Goal: Information Seeking & Learning: Learn about a topic

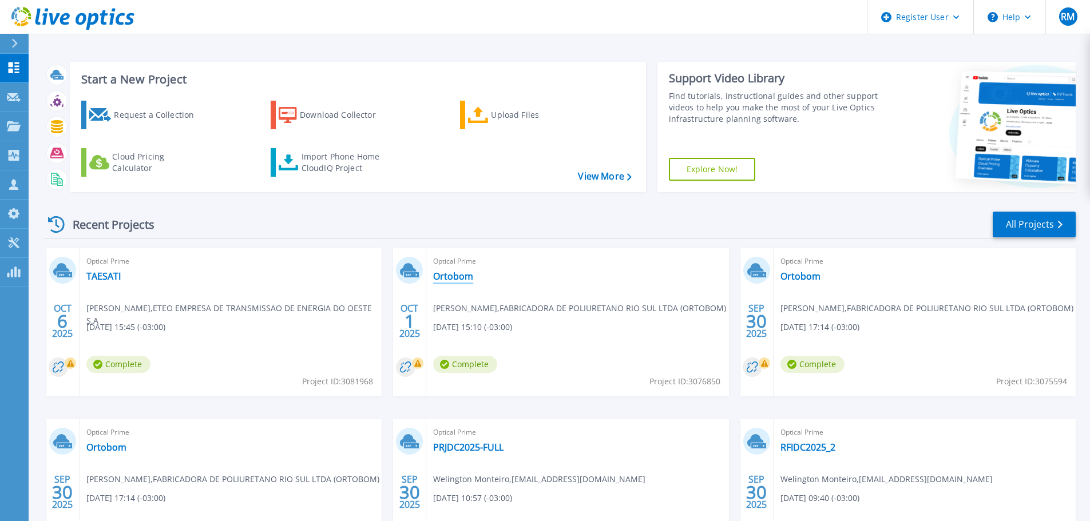
drag, startPoint x: 451, startPoint y: 278, endPoint x: 443, endPoint y: 289, distance: 13.8
click at [451, 278] on link "Ortobom" at bounding box center [453, 276] width 40 height 11
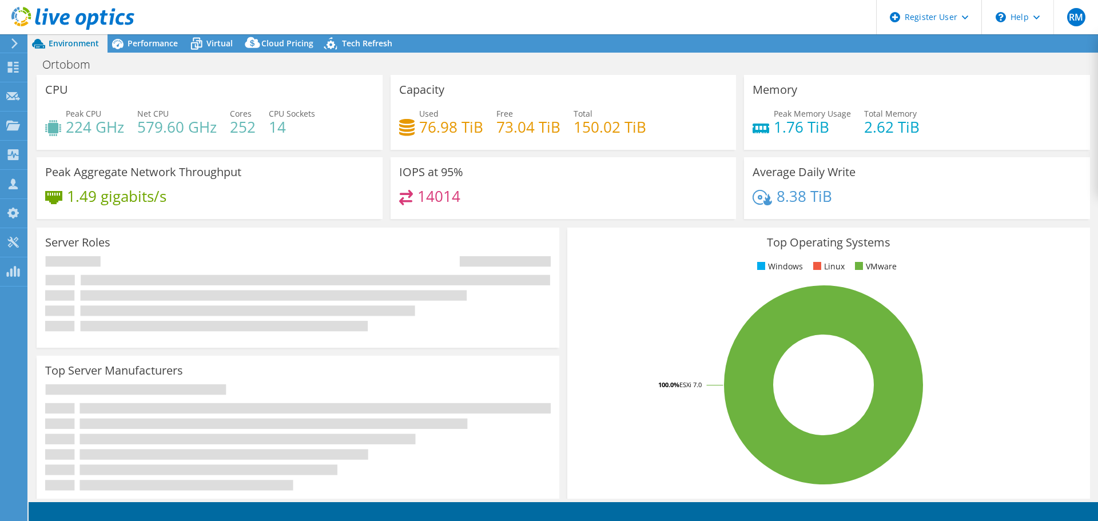
select select "USD"
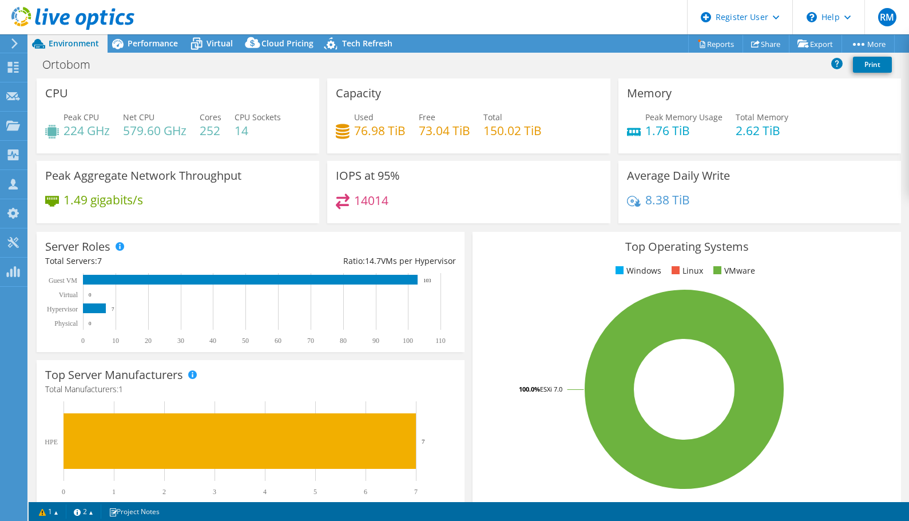
click at [524, 251] on h3 "Top Operating Systems" at bounding box center [686, 246] width 411 height 13
click at [150, 45] on span "Performance" at bounding box center [153, 43] width 50 height 11
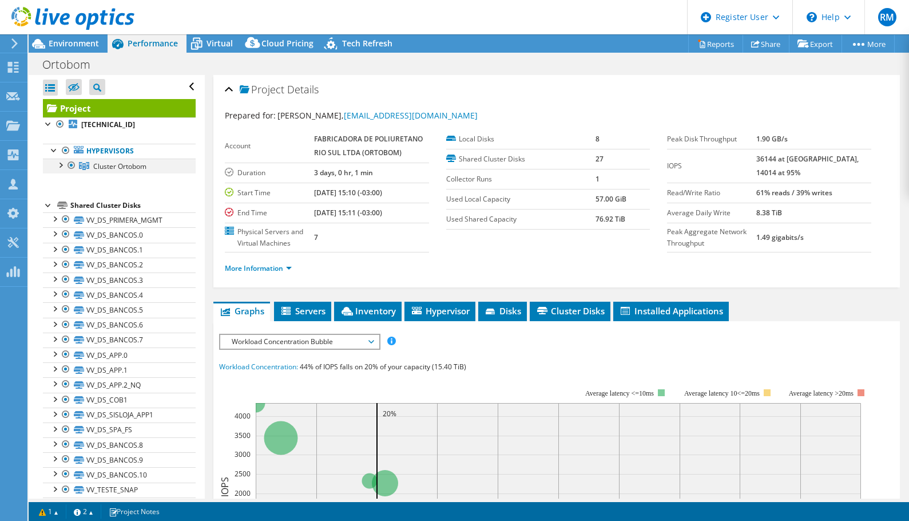
click at [61, 166] on div at bounding box center [59, 163] width 11 height 11
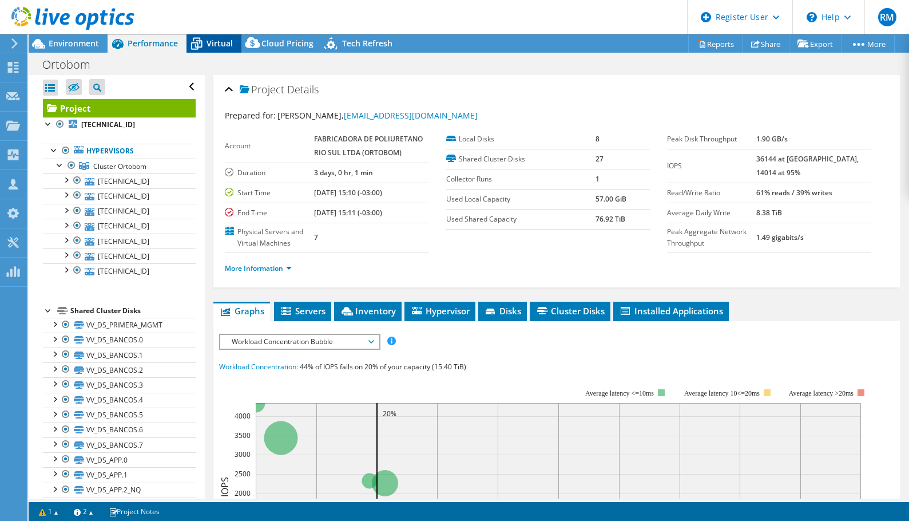
click at [233, 40] on div "Virtual" at bounding box center [213, 43] width 55 height 18
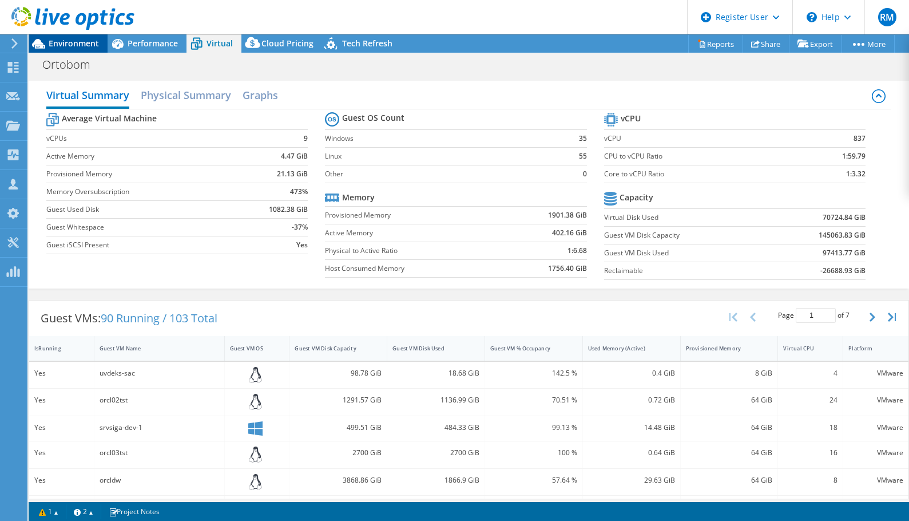
click at [100, 42] on div "Environment" at bounding box center [68, 43] width 79 height 18
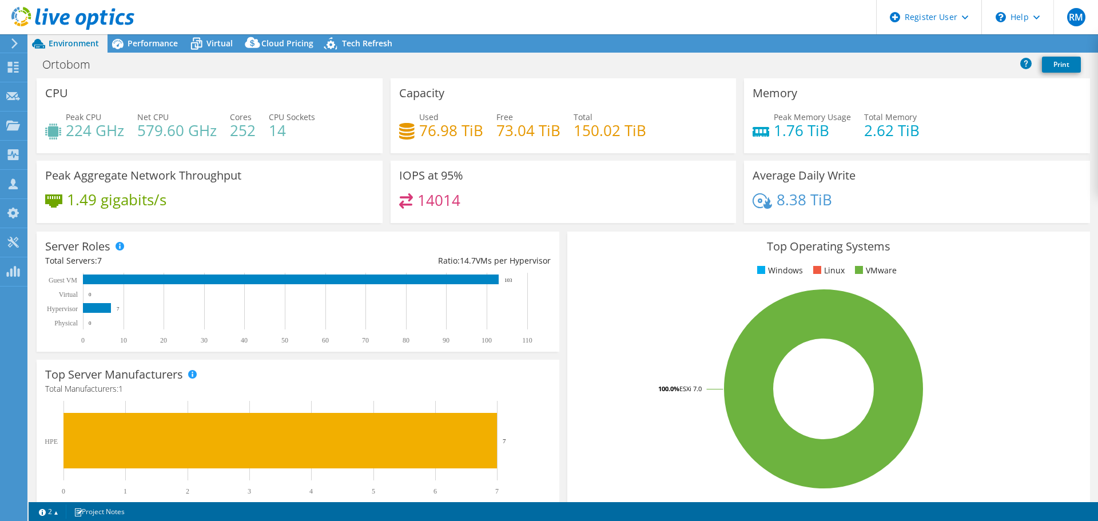
select select "USD"
click at [671, 295] on rect at bounding box center [823, 389] width 495 height 200
click at [664, 295] on rect at bounding box center [823, 389] width 495 height 200
click at [170, 43] on span "Performance" at bounding box center [153, 43] width 50 height 11
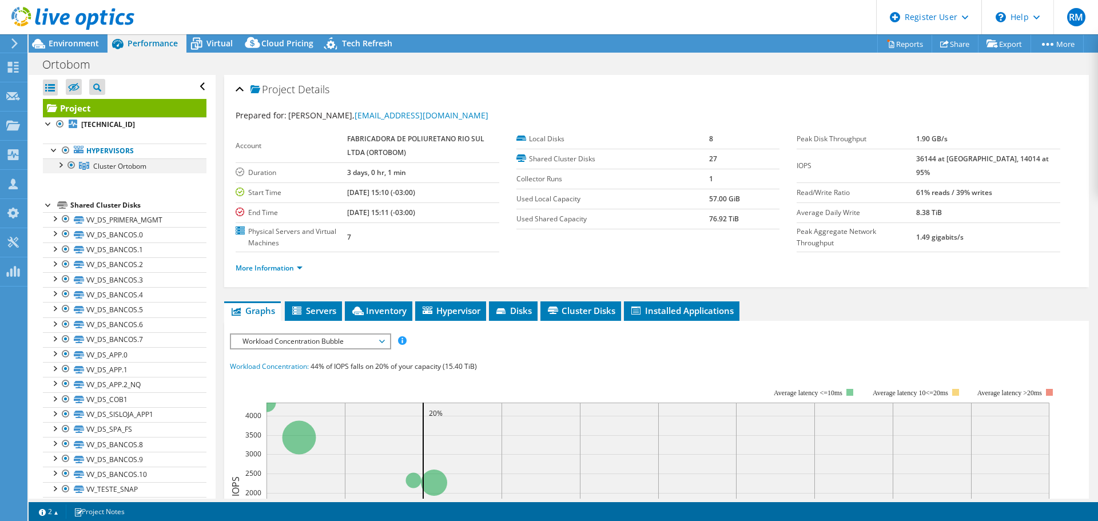
click at [57, 167] on div at bounding box center [59, 163] width 11 height 11
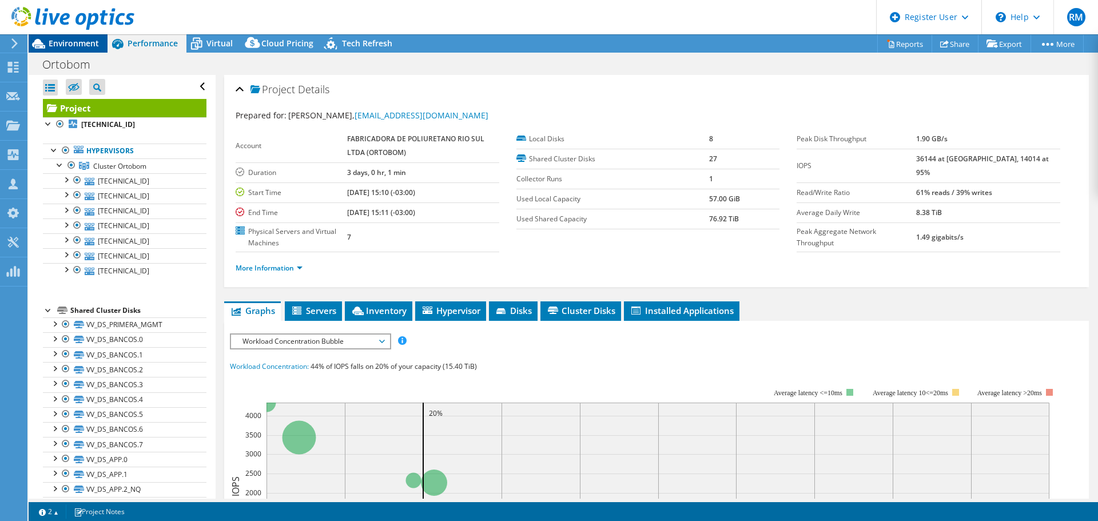
click at [88, 50] on div "Environment" at bounding box center [68, 43] width 79 height 18
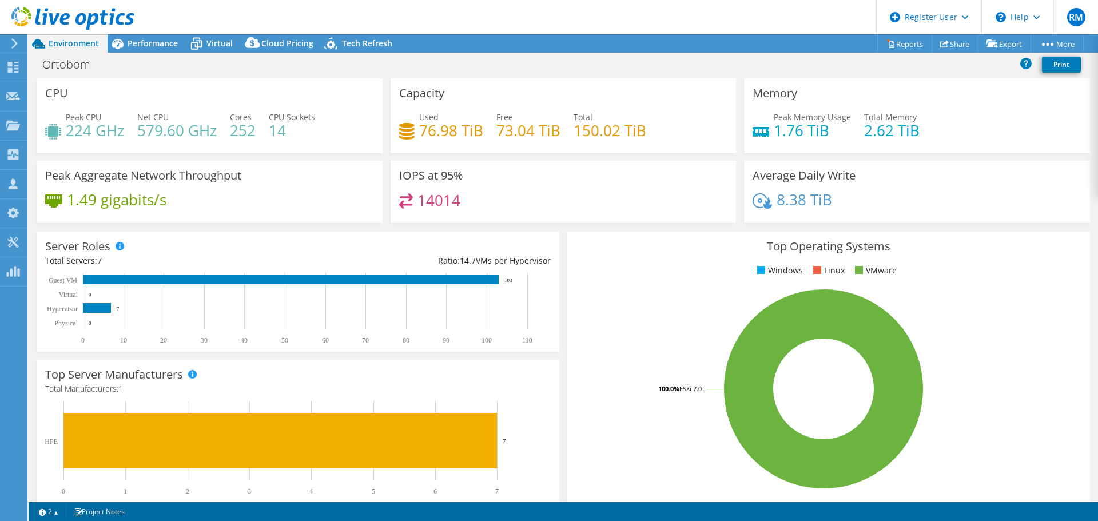
click at [575, 280] on div "Top Operating Systems Windows Linux VMware 100.0% ESXi 7.0" at bounding box center [828, 369] width 523 height 274
click at [594, 310] on rect at bounding box center [823, 389] width 495 height 200
click at [962, 315] on rect at bounding box center [823, 389] width 495 height 200
click at [145, 42] on span "Performance" at bounding box center [153, 43] width 50 height 11
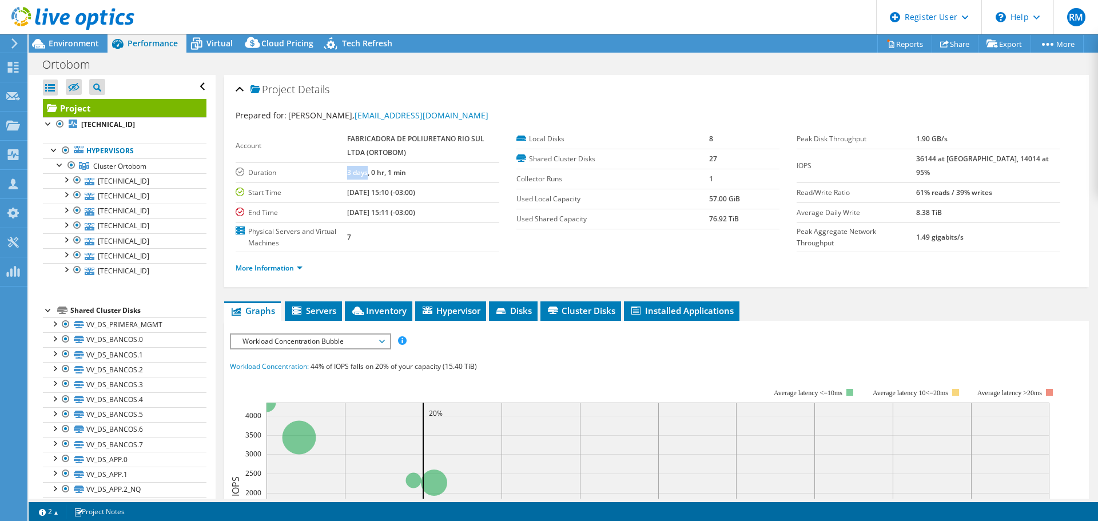
drag, startPoint x: 338, startPoint y: 174, endPoint x: 366, endPoint y: 174, distance: 28.0
click at [366, 174] on tr "Duration 3 days, 0 hr, 1 min" at bounding box center [368, 172] width 264 height 20
click at [320, 184] on td "Start Time" at bounding box center [292, 192] width 112 height 20
drag, startPoint x: 93, startPoint y: 43, endPoint x: 101, endPoint y: 44, distance: 8.0
click at [93, 43] on span "Environment" at bounding box center [74, 43] width 50 height 11
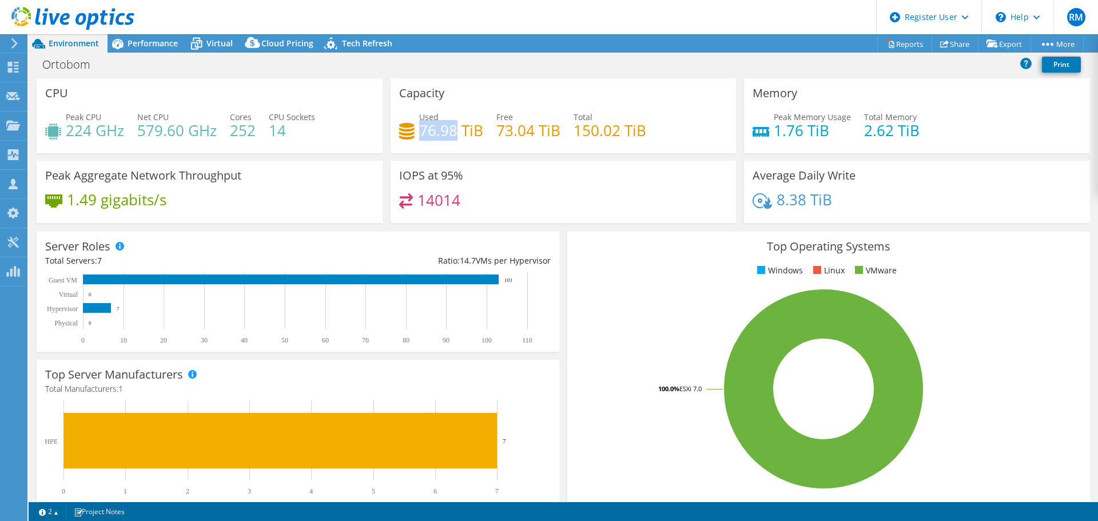
drag, startPoint x: 416, startPoint y: 120, endPoint x: 455, endPoint y: 129, distance: 39.4
click at [455, 129] on h4 "76.98 TiB" at bounding box center [451, 130] width 64 height 13
click at [448, 132] on h4 "76.98 TiB" at bounding box center [451, 130] width 64 height 13
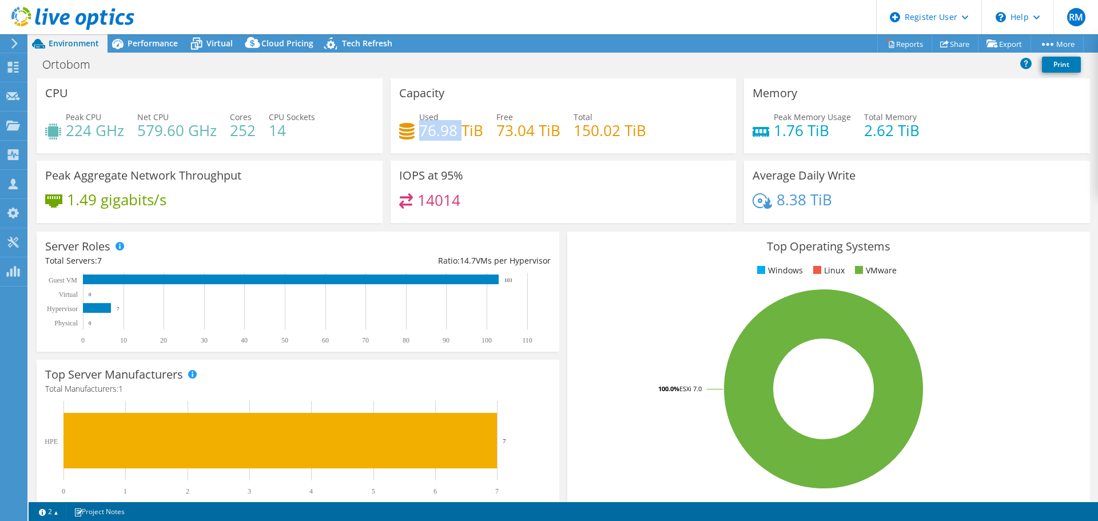
click at [436, 129] on h4 "76.98 TiB" at bounding box center [451, 130] width 64 height 13
click at [218, 46] on span "Virtual" at bounding box center [220, 43] width 26 height 11
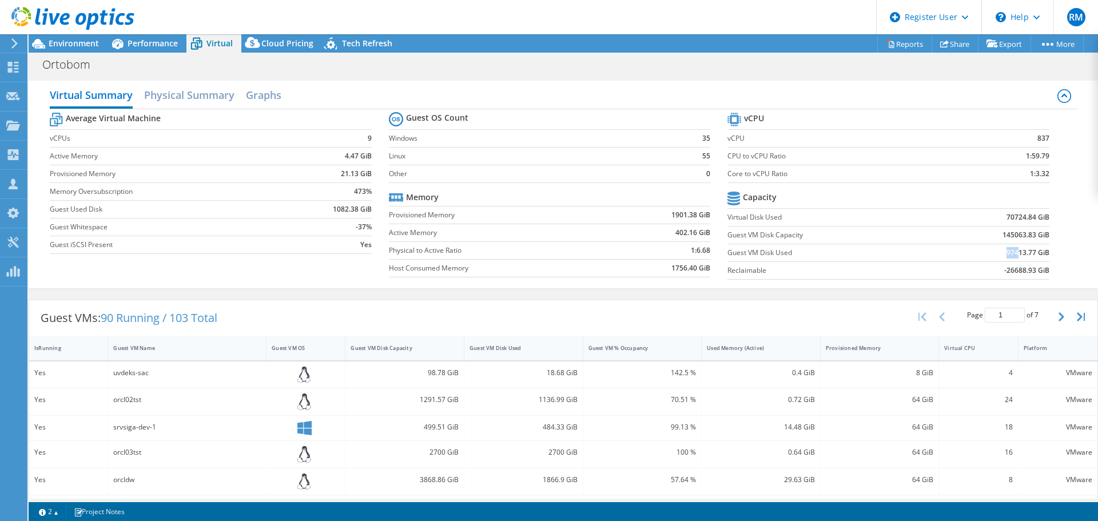
drag, startPoint x: 998, startPoint y: 252, endPoint x: 1009, endPoint y: 253, distance: 11.5
click at [1009, 253] on td "97413.77 GiB" at bounding box center [991, 253] width 118 height 18
click at [776, 255] on label "Guest VM Disk Used" at bounding box center [830, 252] width 204 height 11
drag, startPoint x: 1000, startPoint y: 253, endPoint x: 1010, endPoint y: 253, distance: 9.7
click at [1010, 253] on b "97413.77 GiB" at bounding box center [1028, 252] width 43 height 11
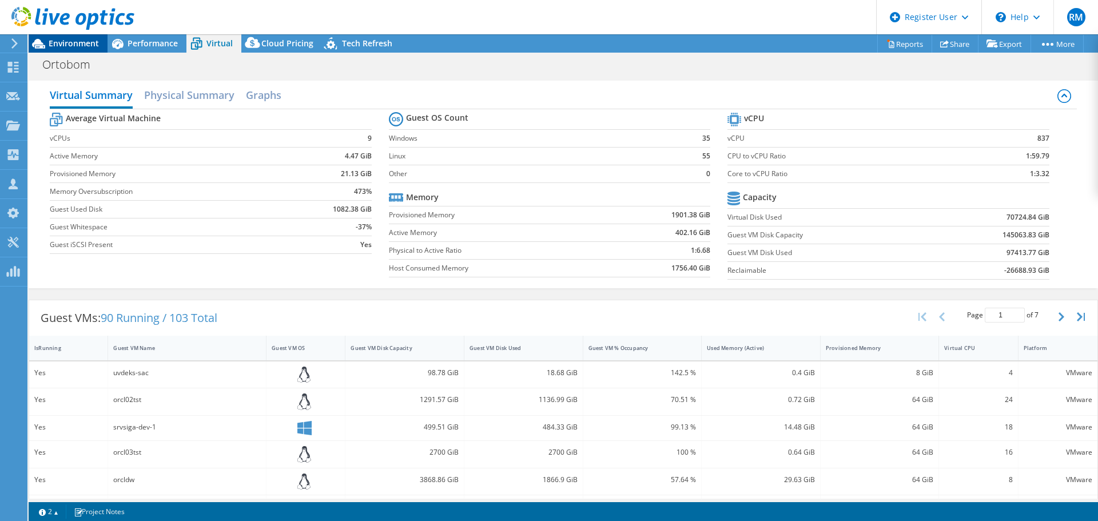
click at [80, 45] on span "Environment" at bounding box center [74, 43] width 50 height 11
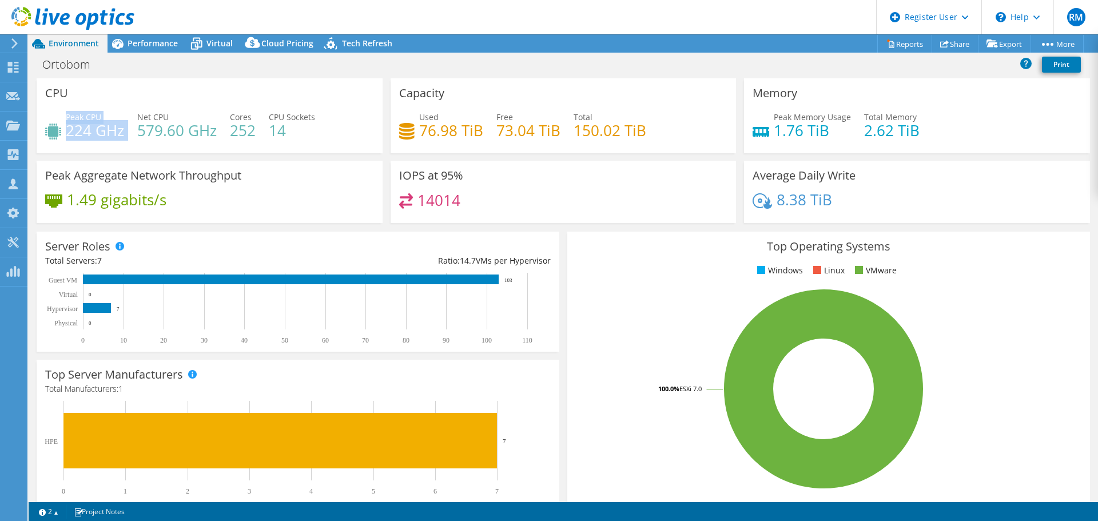
drag, startPoint x: 66, startPoint y: 111, endPoint x: 124, endPoint y: 124, distance: 59.3
click at [124, 124] on div "Peak CPU 224 GHz Net CPU 579.60 GHz Cores 252 CPU Sockets 14" at bounding box center [209, 129] width 329 height 37
drag, startPoint x: 823, startPoint y: 132, endPoint x: 851, endPoint y: 135, distance: 28.7
click at [851, 135] on div "Peak Memory Usage 1.76 TiB Total Memory 2.62 TiB" at bounding box center [917, 129] width 329 height 37
click at [847, 133] on div "Peak Memory Usage 1.76 TiB Total Memory 2.62 TiB" at bounding box center [917, 129] width 329 height 37
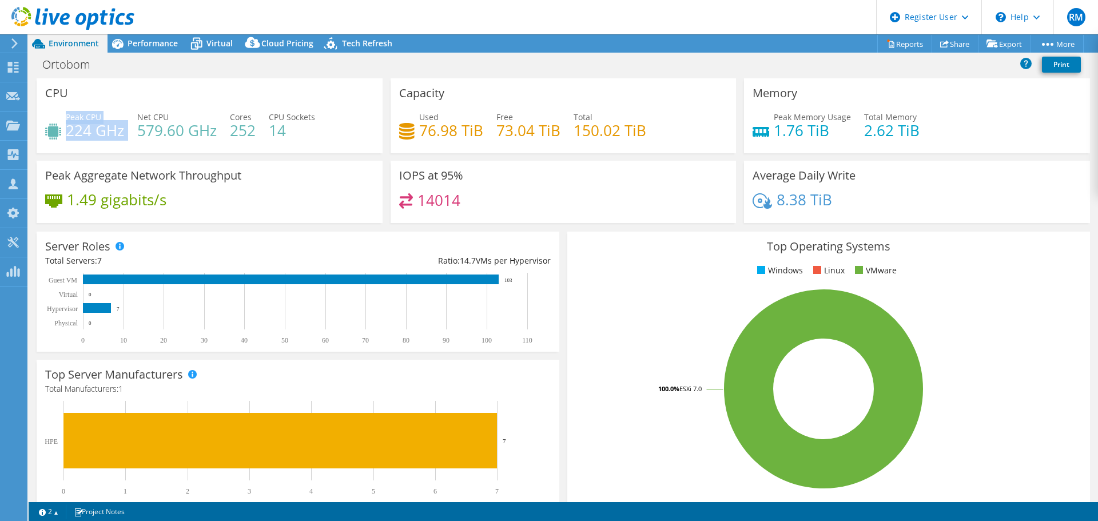
drag, startPoint x: 66, startPoint y: 117, endPoint x: 133, endPoint y: 136, distance: 69.4
click at [133, 136] on div "Peak CPU 224 GHz Net CPU 579.60 GHz Cores 252 CPU Sockets 14" at bounding box center [209, 129] width 329 height 37
click at [157, 37] on div "Performance" at bounding box center [147, 43] width 79 height 18
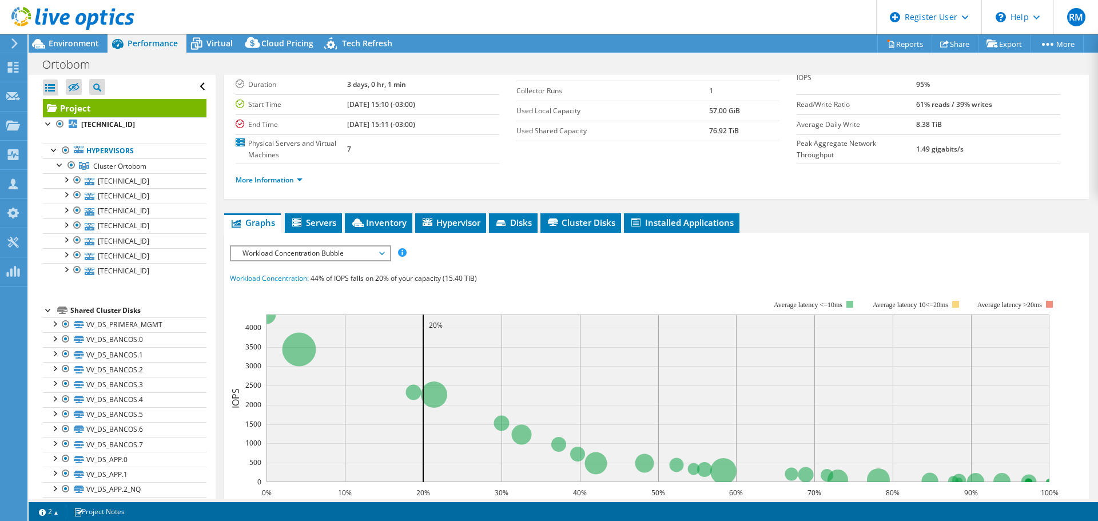
scroll to position [114, 0]
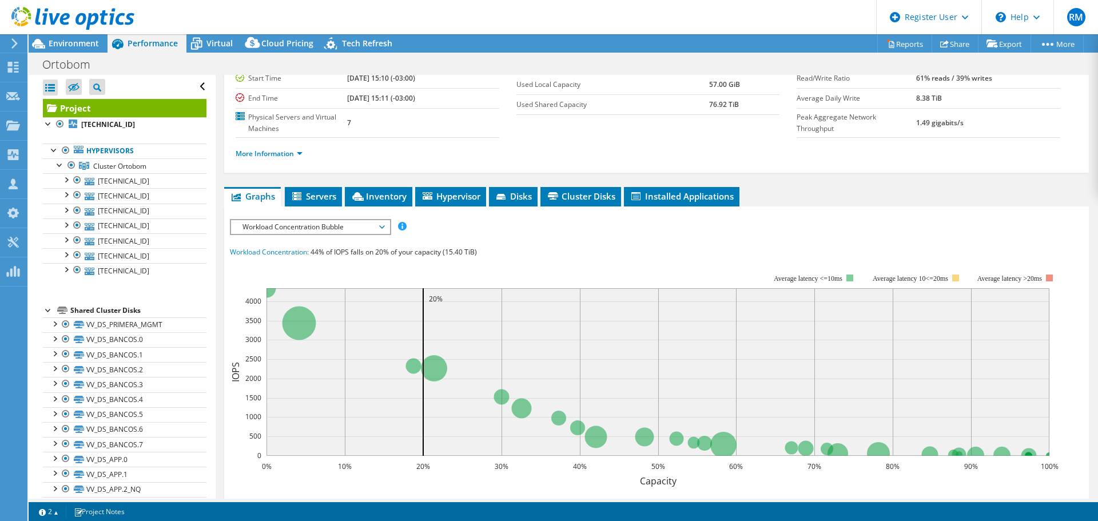
click at [337, 229] on span "Workload Concentration Bubble" at bounding box center [310, 227] width 147 height 14
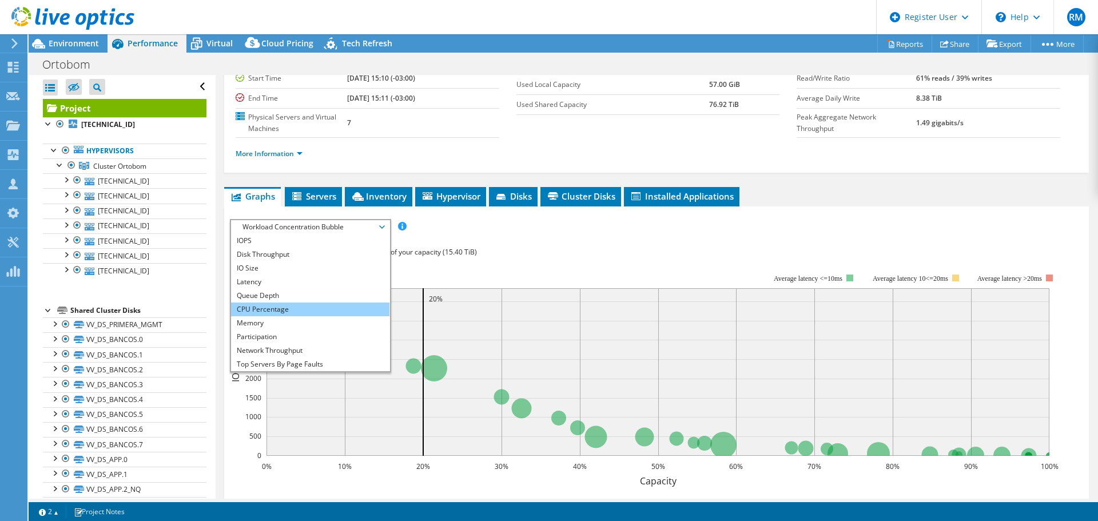
click at [304, 308] on li "CPU Percentage" at bounding box center [310, 310] width 158 height 14
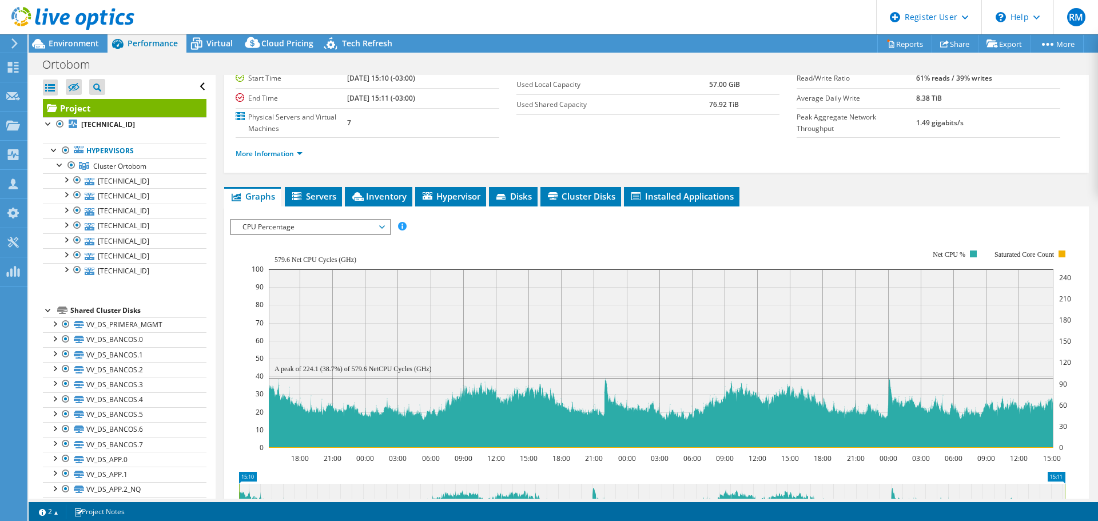
scroll to position [172, 0]
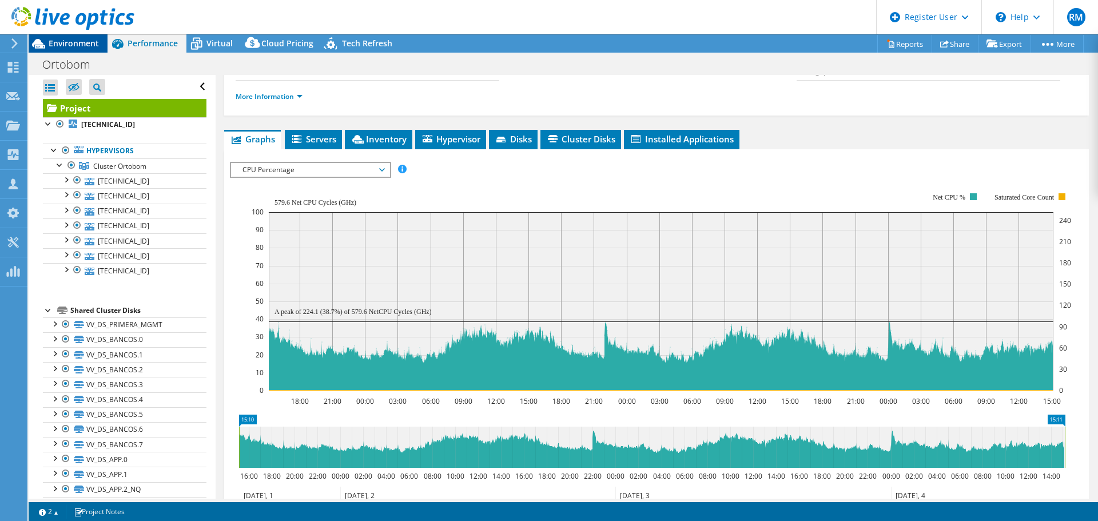
click at [90, 46] on span "Environment" at bounding box center [74, 43] width 50 height 11
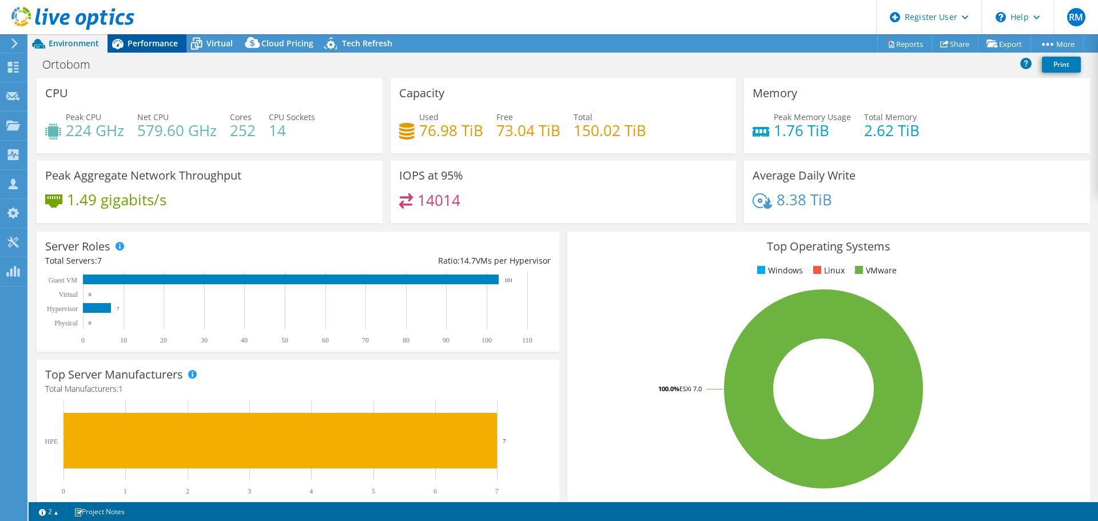
click at [153, 47] on span "Performance" at bounding box center [153, 43] width 50 height 11
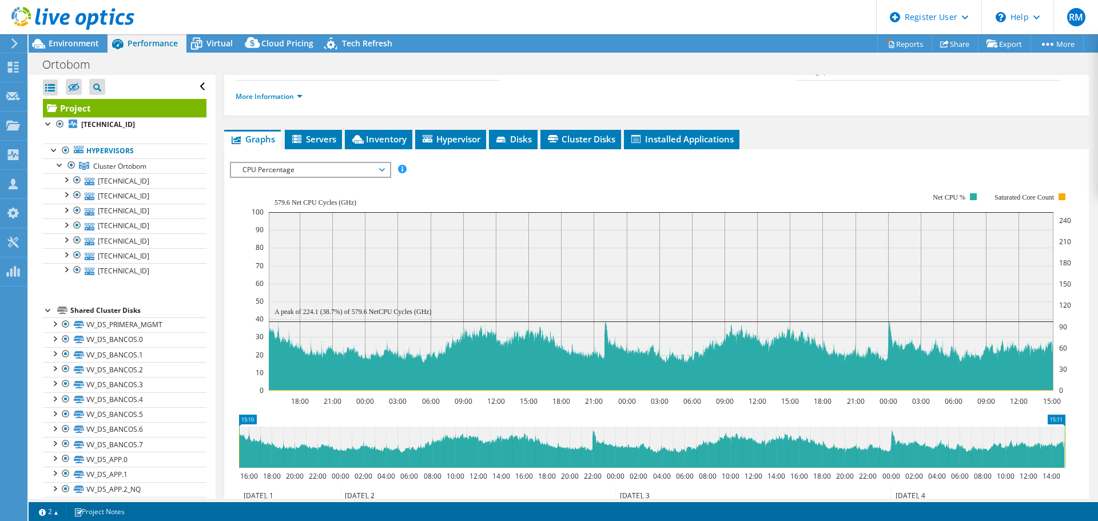
click at [312, 174] on span "CPU Percentage" at bounding box center [310, 170] width 147 height 14
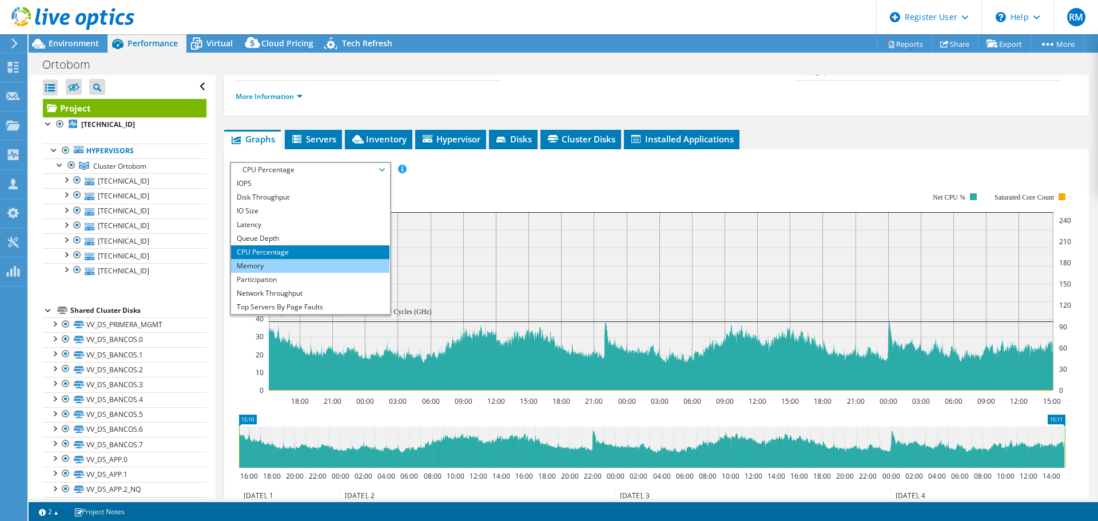
click at [273, 261] on li "Memory" at bounding box center [310, 266] width 158 height 14
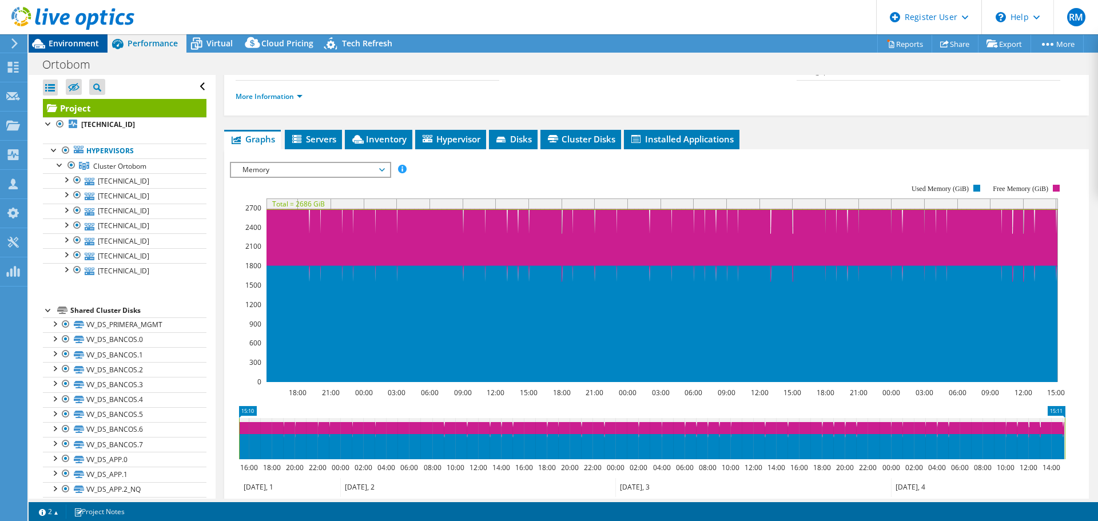
click at [102, 45] on div "Environment" at bounding box center [68, 43] width 79 height 18
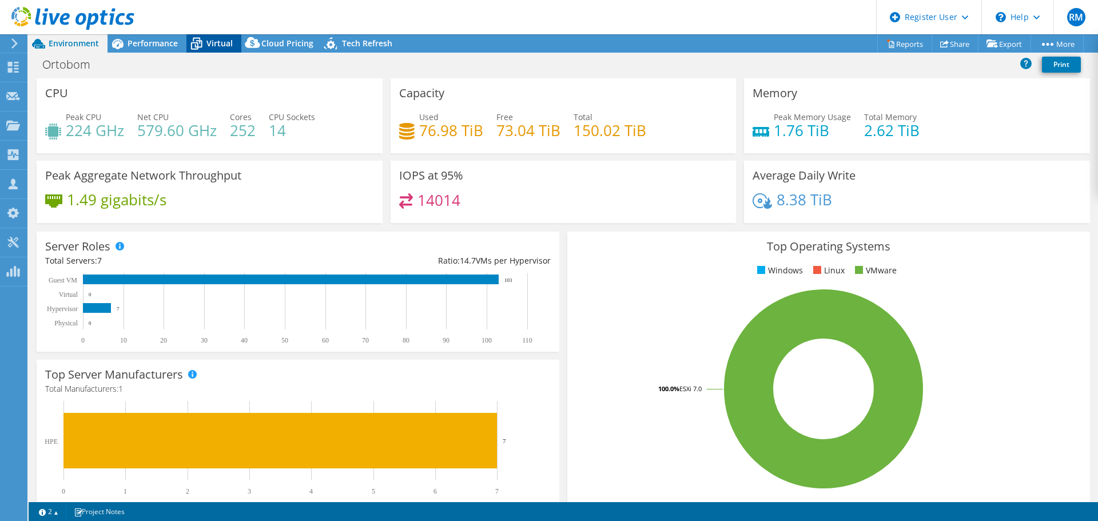
click at [224, 40] on span "Virtual" at bounding box center [220, 43] width 26 height 11
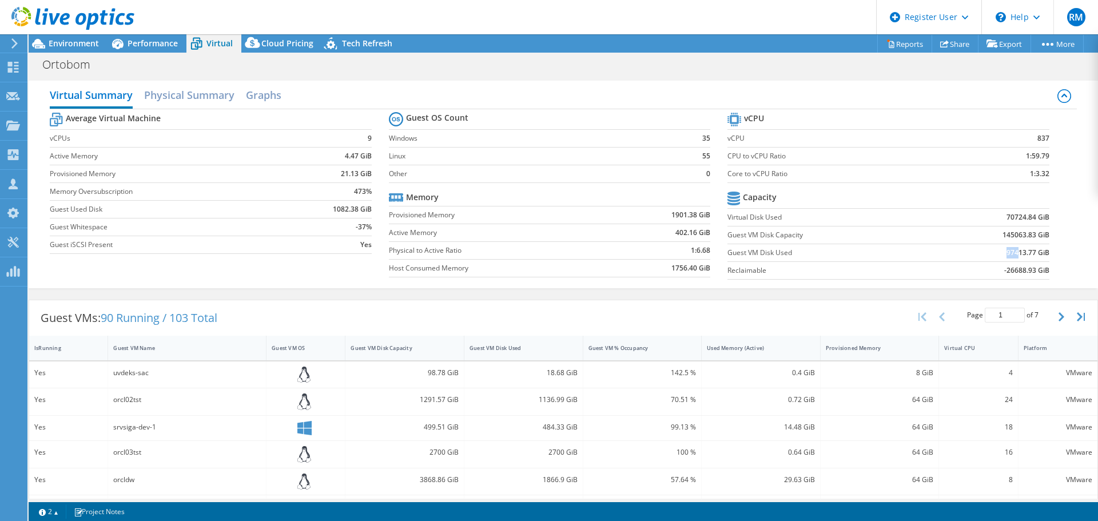
drag, startPoint x: 1008, startPoint y: 254, endPoint x: 998, endPoint y: 253, distance: 10.4
click at [1007, 253] on b "97413.77 GiB" at bounding box center [1028, 252] width 43 height 11
drag, startPoint x: 518, startPoint y: 344, endPoint x: 523, endPoint y: 341, distance: 6.4
click at [518, 344] on div "Guest VM Disk Used" at bounding box center [517, 347] width 94 height 7
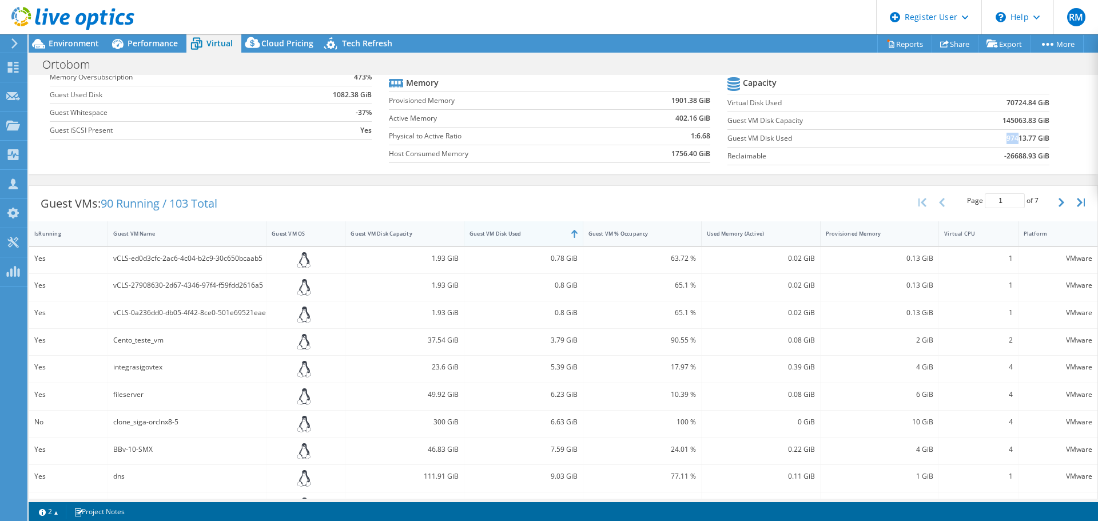
click at [527, 239] on div "Guest VM Disk Used" at bounding box center [516, 234] width 105 height 18
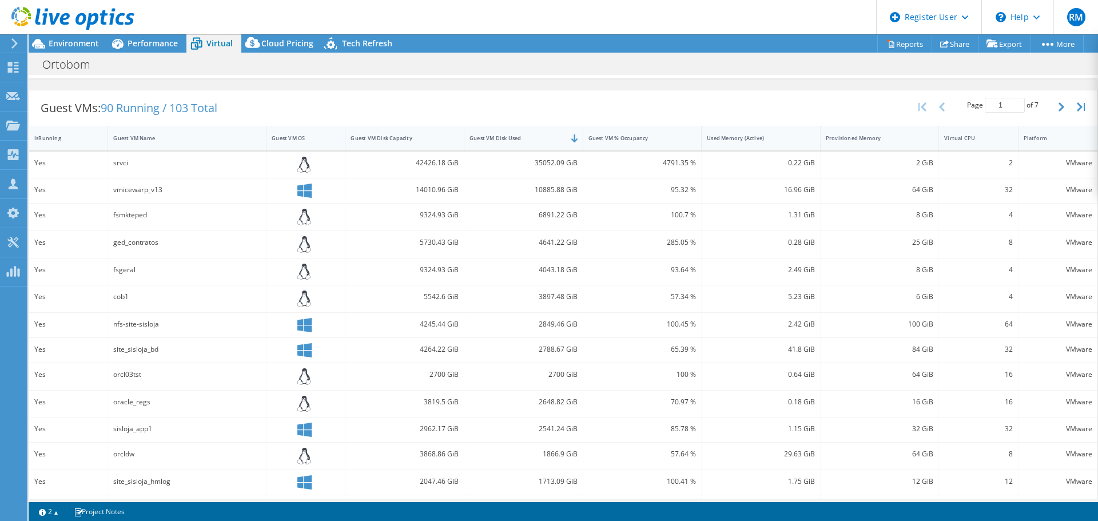
scroll to position [229, 0]
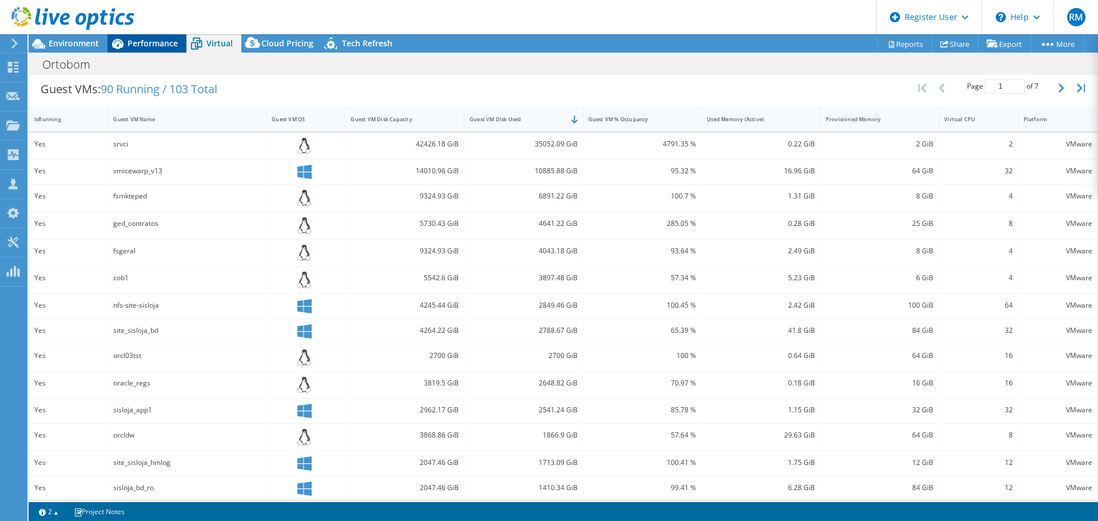
click at [165, 43] on span "Performance" at bounding box center [153, 43] width 50 height 11
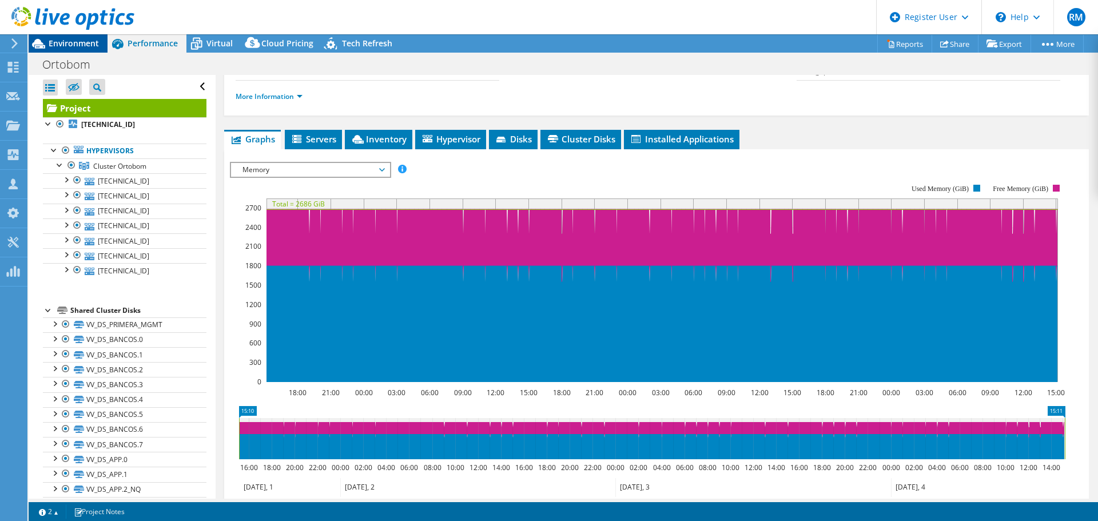
click at [104, 41] on div "Environment" at bounding box center [68, 43] width 79 height 18
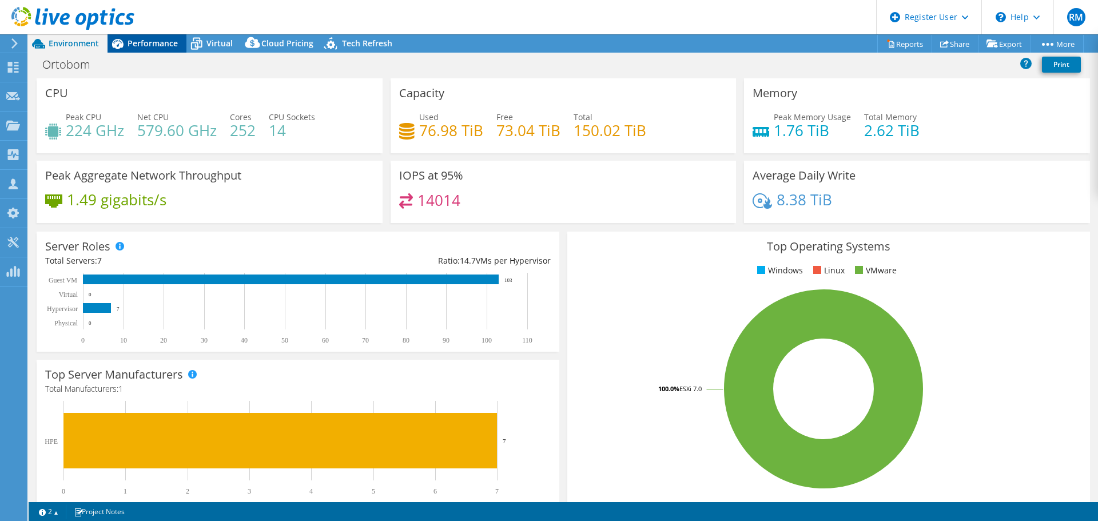
click at [150, 45] on span "Performance" at bounding box center [153, 43] width 50 height 11
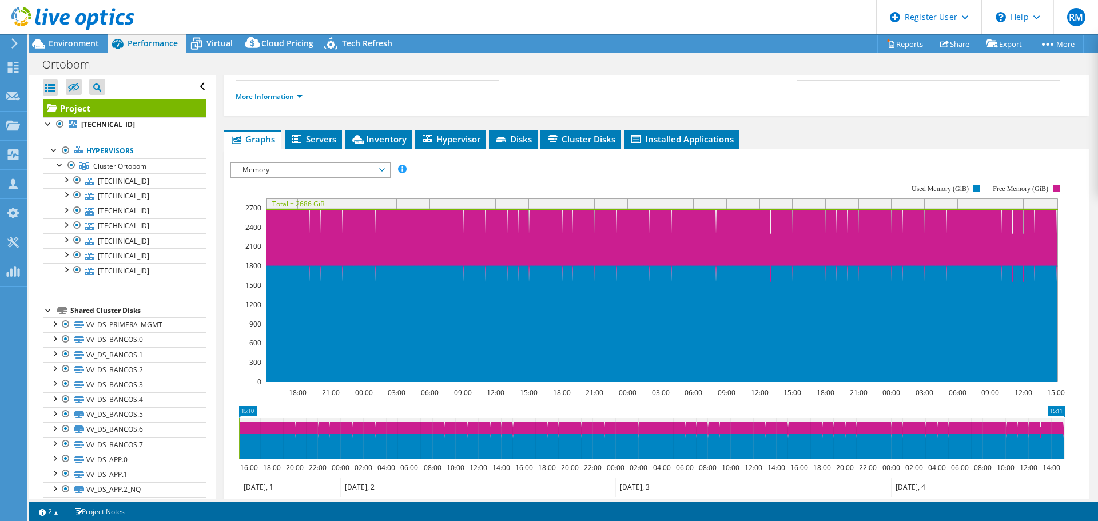
click at [65, 49] on div "Environment" at bounding box center [68, 43] width 79 height 18
